Goal: Navigation & Orientation: Find specific page/section

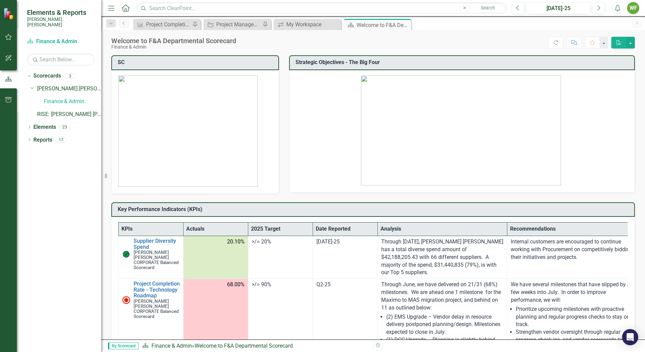
scroll to position [177, 0]
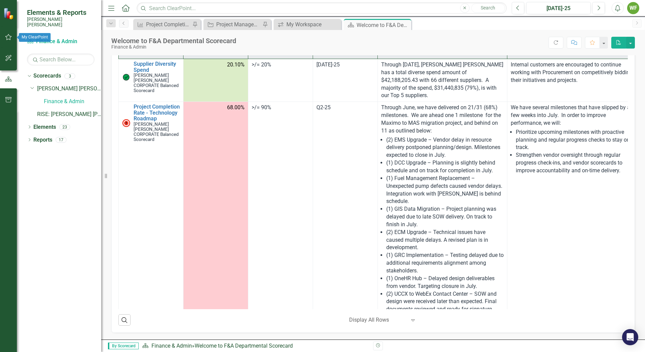
click at [5, 36] on icon "button" at bounding box center [8, 36] width 7 height 5
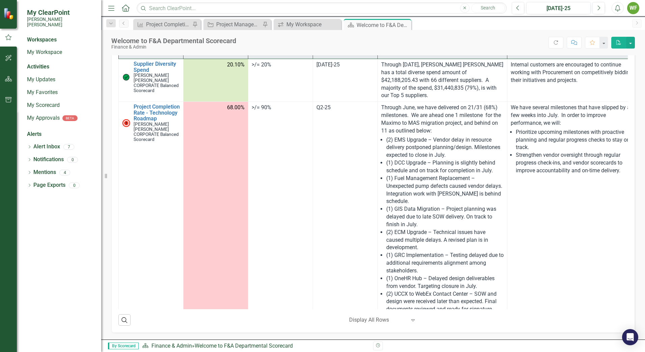
click at [63, 10] on span "My ClearPoint" at bounding box center [60, 12] width 67 height 8
click at [53, 41] on div "Workspaces My Workspace" at bounding box center [60, 47] width 67 height 22
click at [52, 50] on link "My Workspace" at bounding box center [60, 53] width 67 height 8
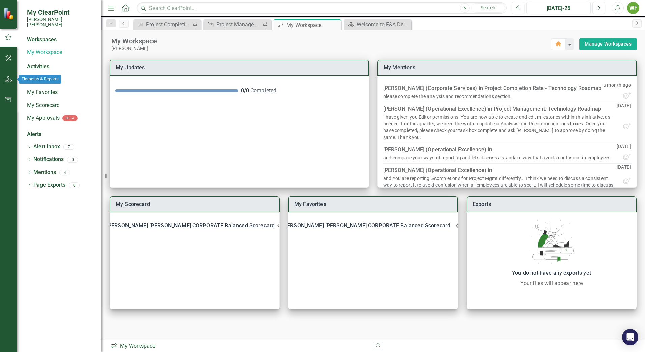
click at [7, 82] on button "button" at bounding box center [8, 79] width 15 height 14
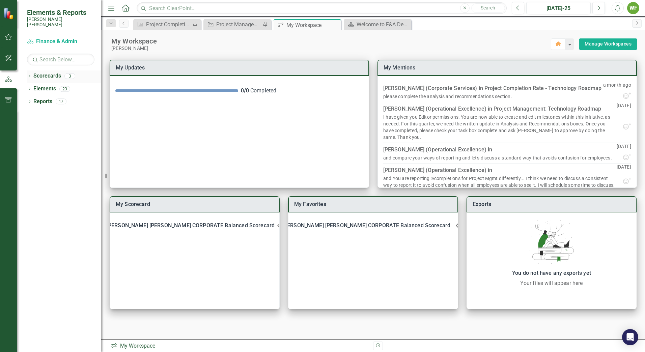
click at [29, 75] on icon "Dropdown" at bounding box center [29, 77] width 5 height 4
click at [34, 87] on icon "Dropdown" at bounding box center [32, 89] width 5 height 4
click at [57, 98] on link "Finance & Admin" at bounding box center [72, 102] width 57 height 8
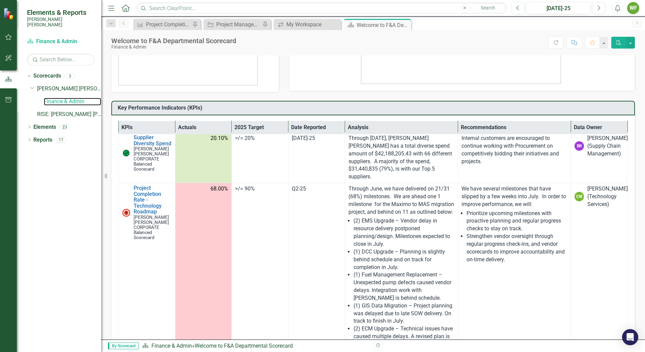
scroll to position [2, 0]
drag, startPoint x: 205, startPoint y: 182, endPoint x: 229, endPoint y: 185, distance: 24.4
click at [229, 185] on td "68.00%" at bounding box center [203, 306] width 57 height 246
